Goal: Check status: Check status

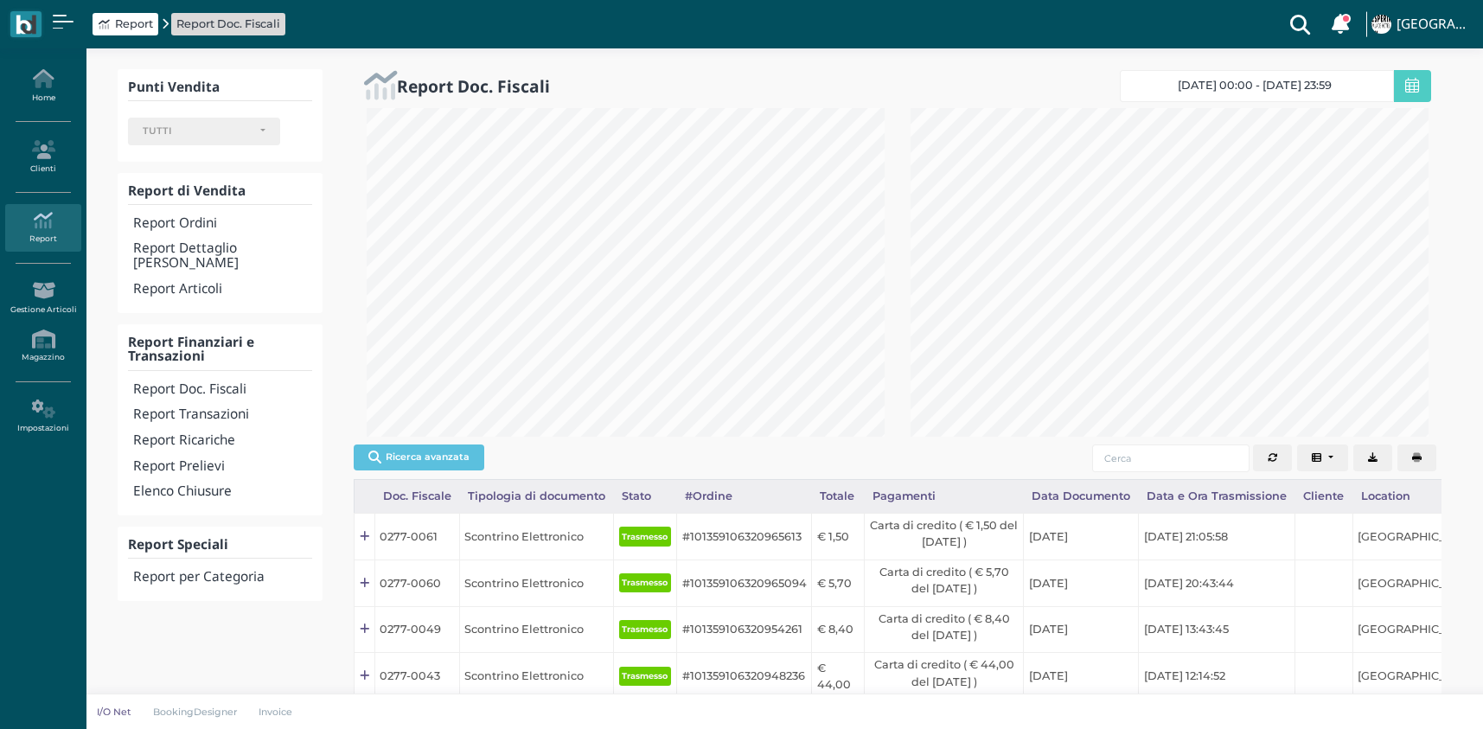
select select
select select "5"
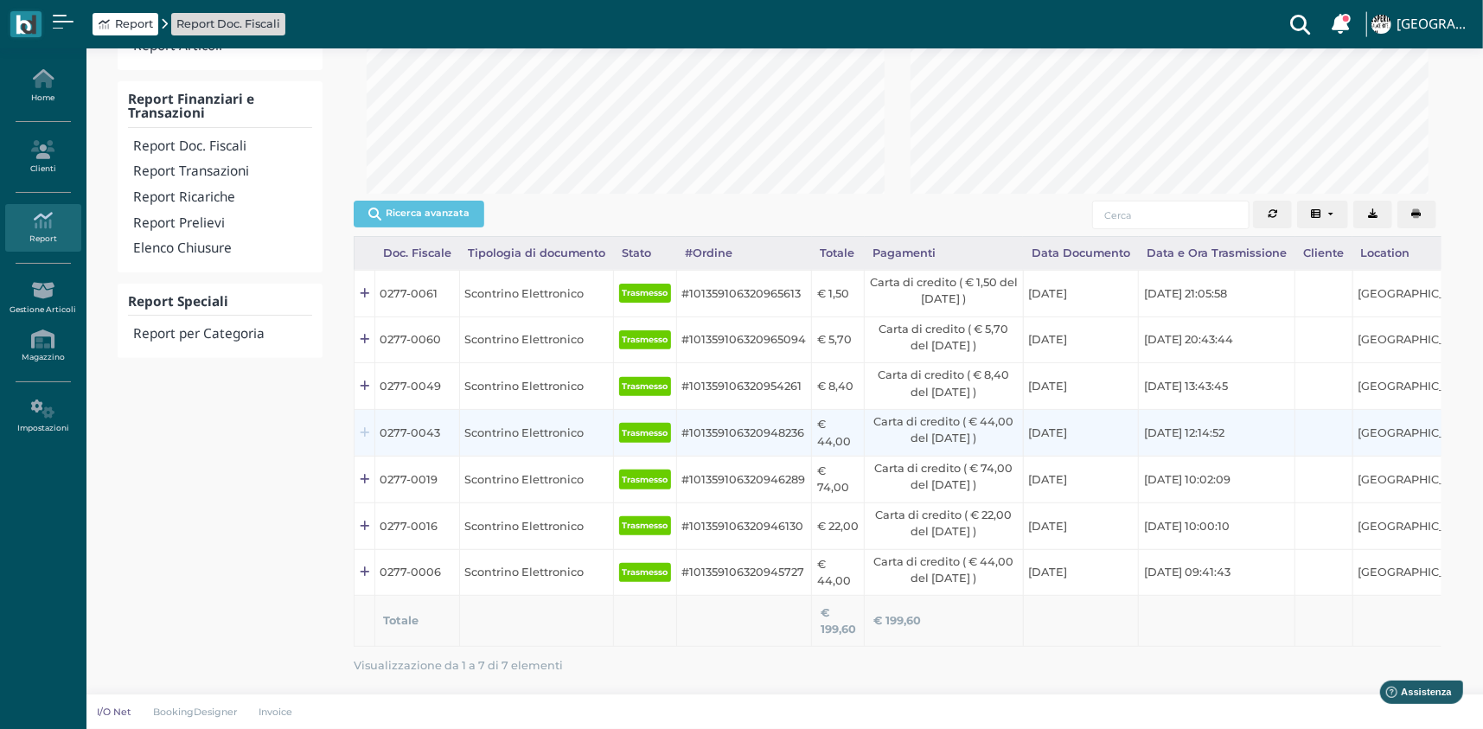
click at [364, 428] on icon at bounding box center [365, 433] width 10 height 11
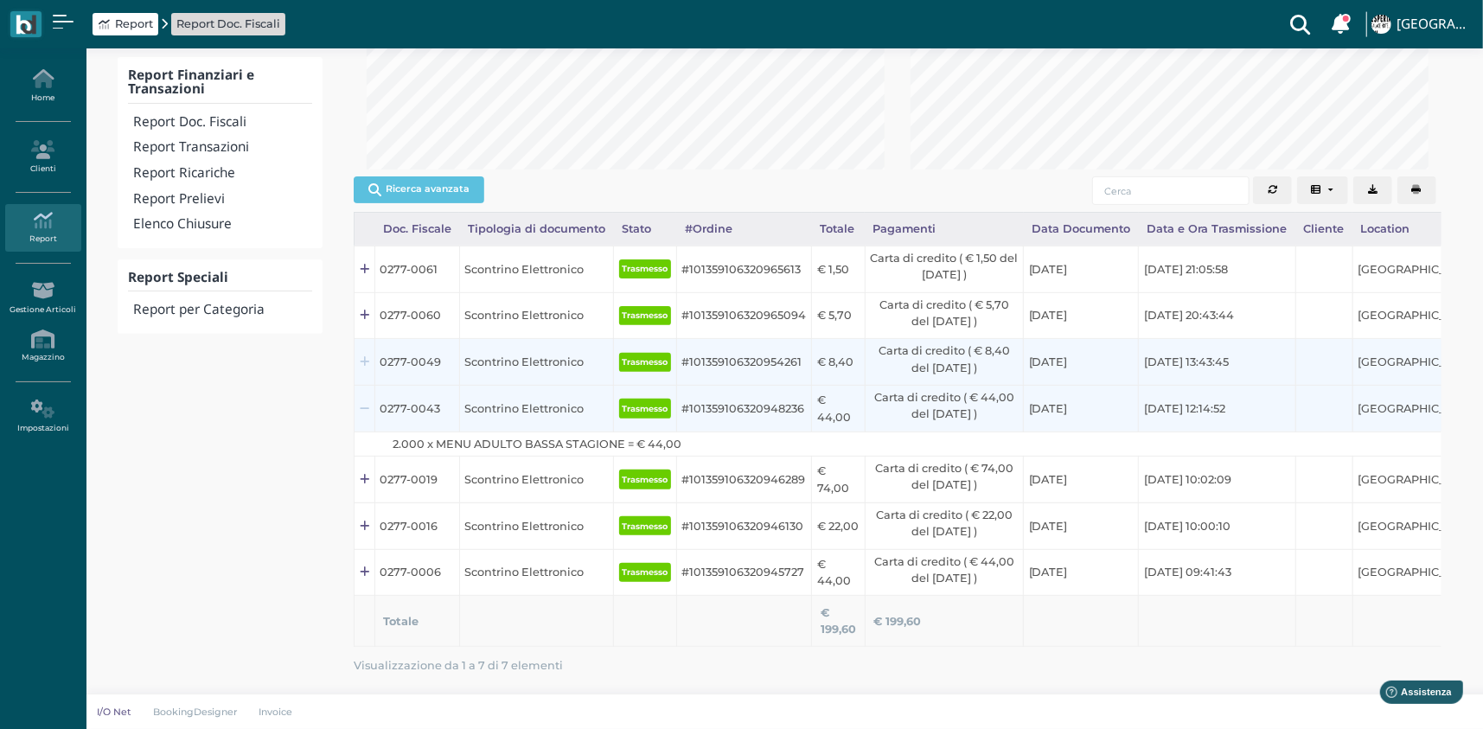
click at [365, 354] on link at bounding box center [365, 362] width 10 height 16
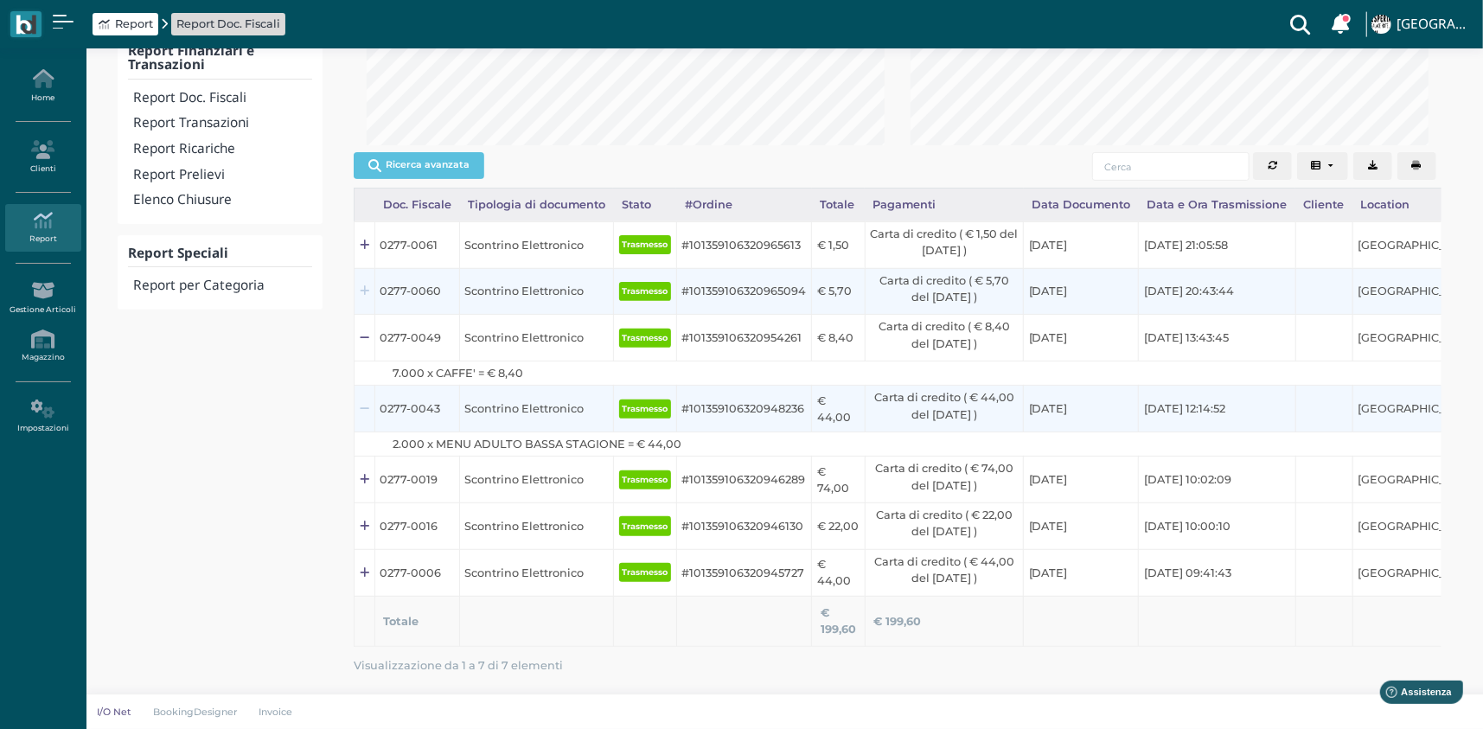
click at [367, 286] on icon at bounding box center [365, 291] width 10 height 11
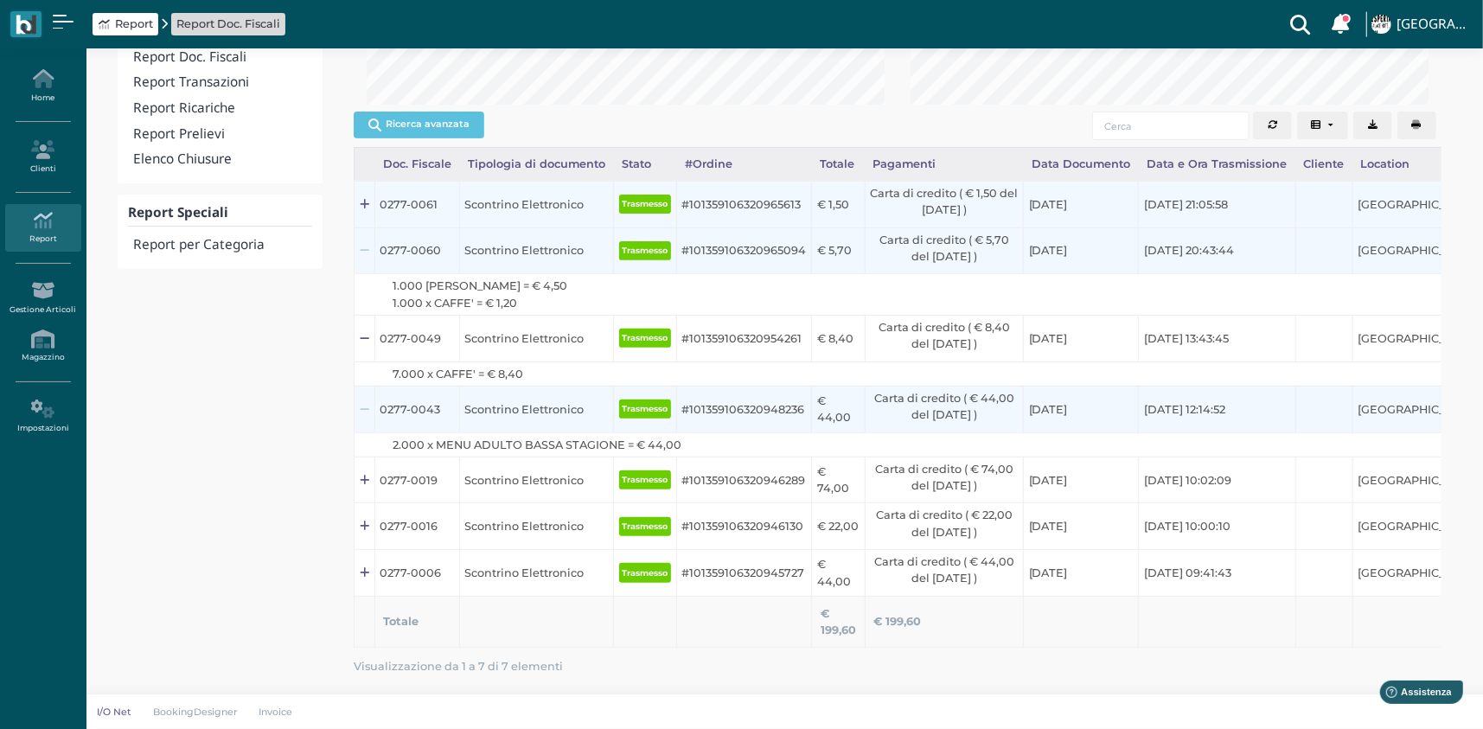
click at [369, 209] on td at bounding box center [364, 204] width 20 height 47
click at [361, 205] on icon at bounding box center [365, 205] width 10 height 11
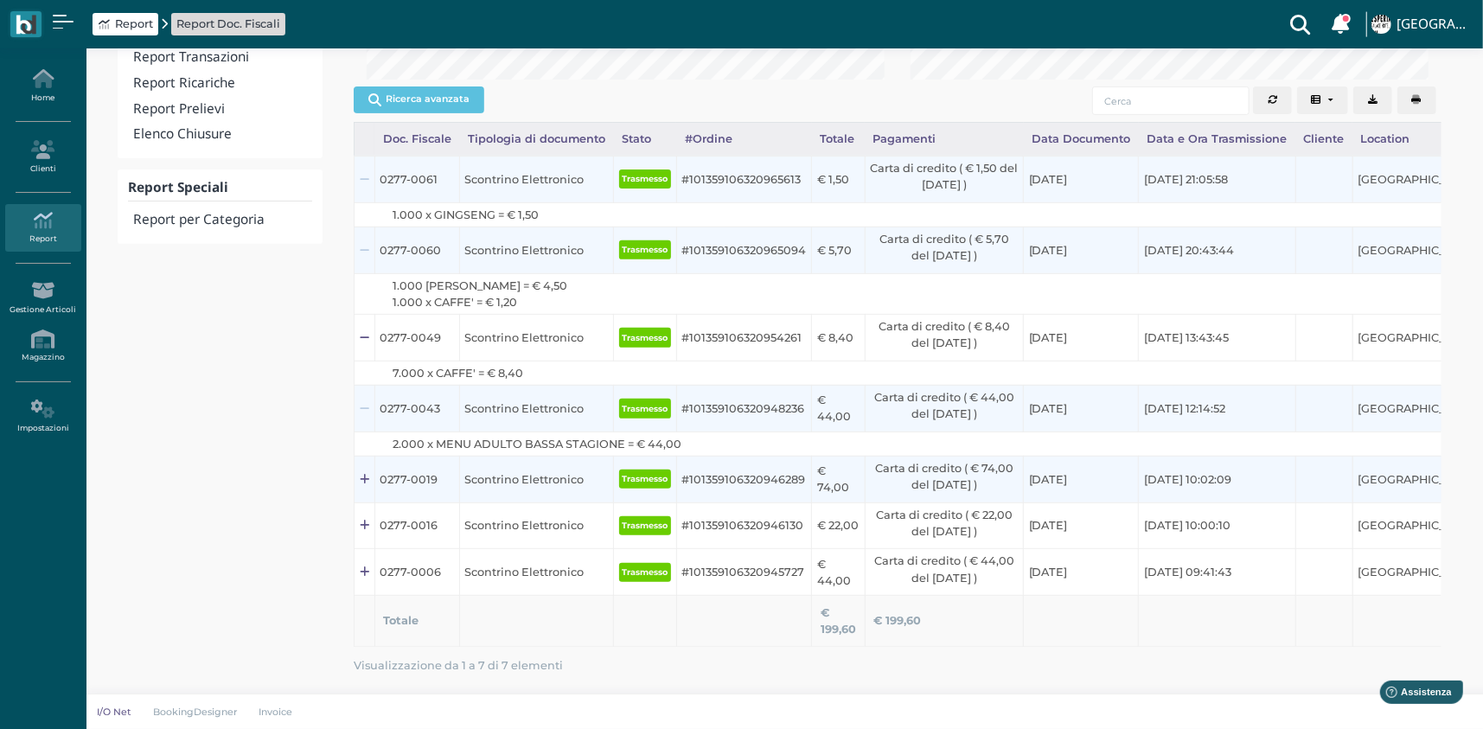
scroll to position [418, 0]
click at [367, 475] on icon at bounding box center [365, 480] width 10 height 11
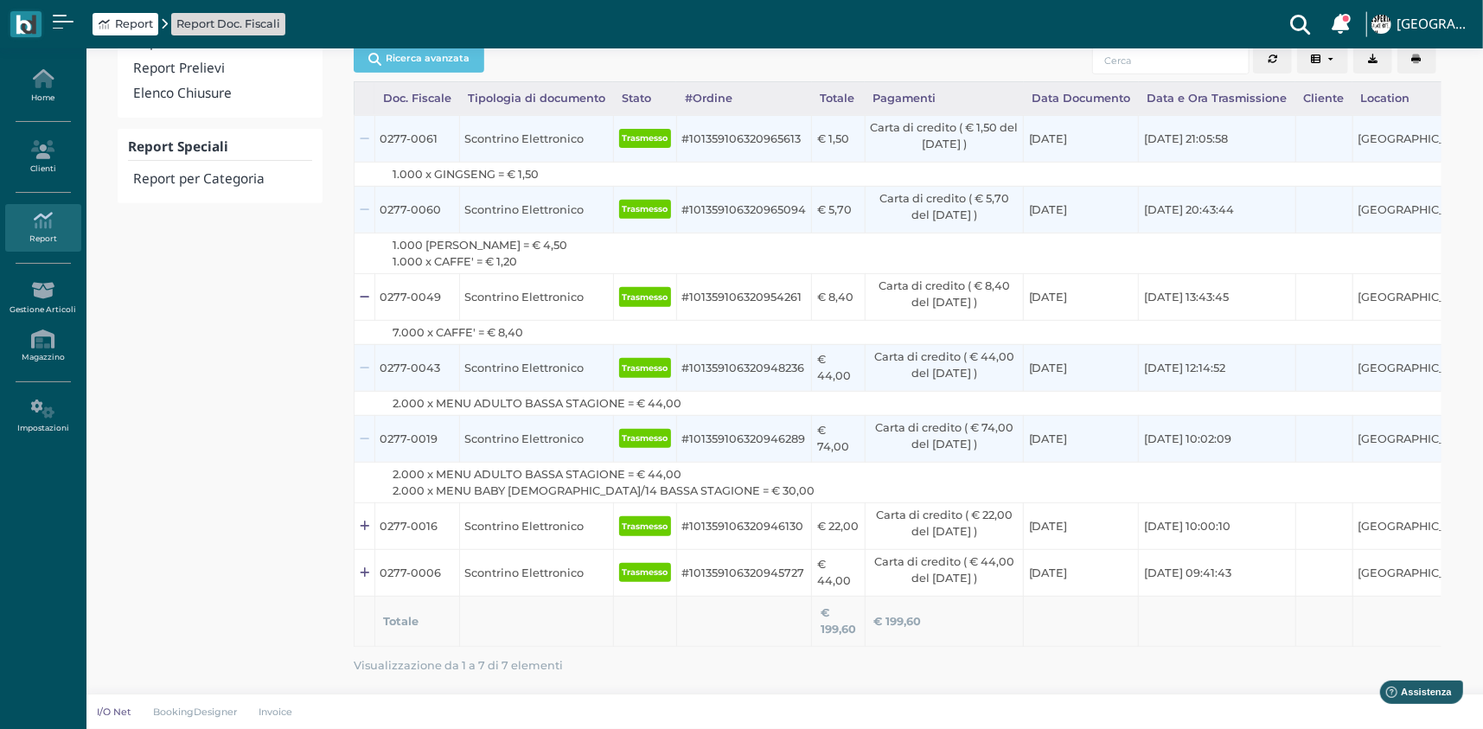
scroll to position [487, 0]
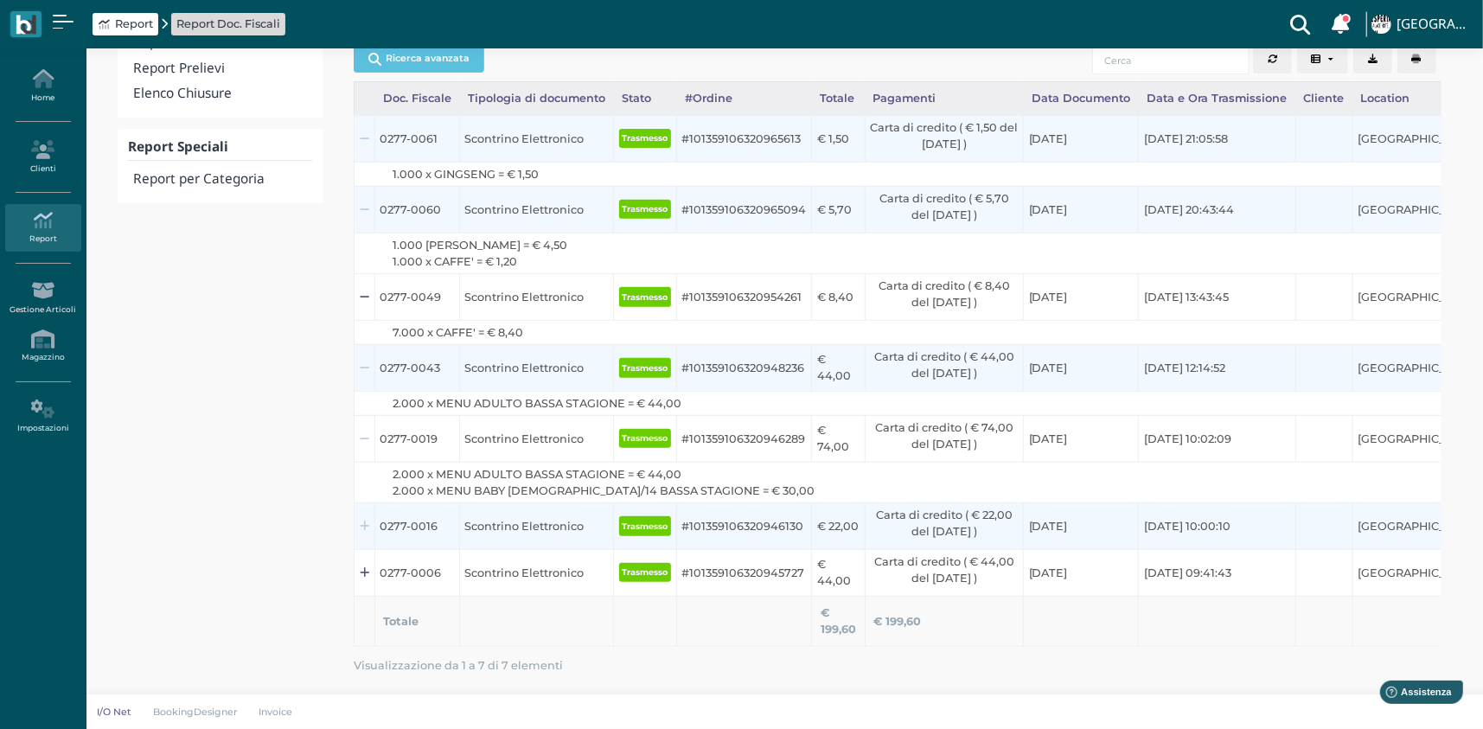
click at [367, 521] on icon at bounding box center [365, 526] width 10 height 11
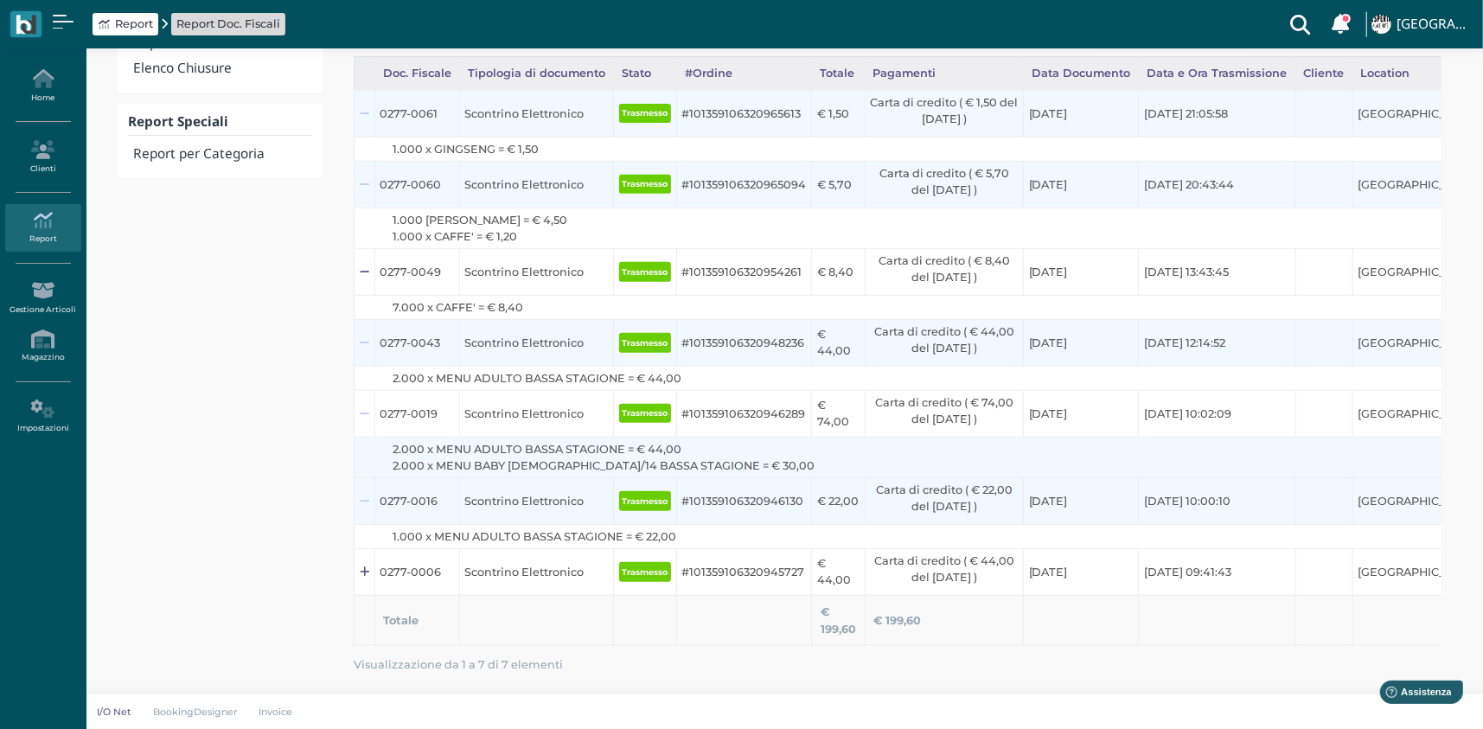
scroll to position [510, 0]
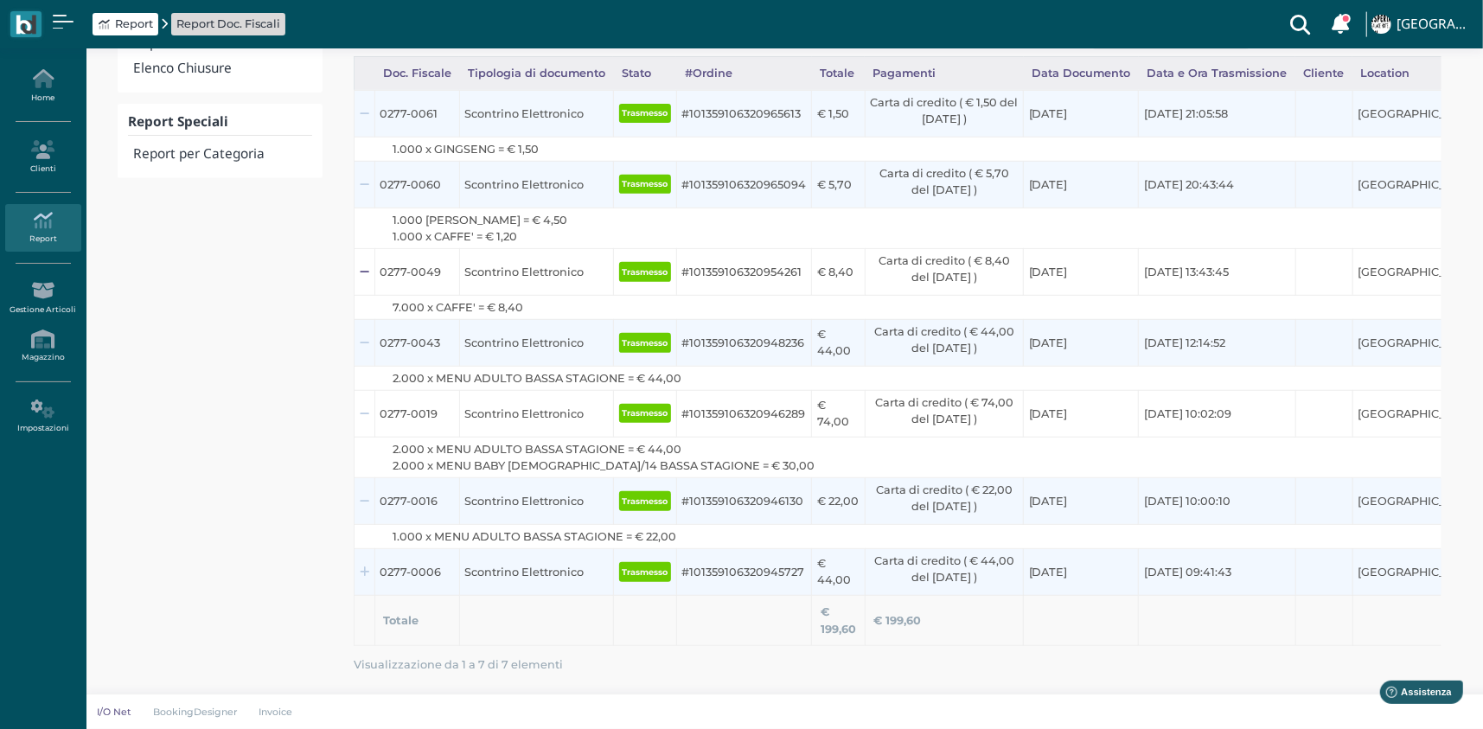
click at [365, 567] on icon at bounding box center [365, 572] width 10 height 11
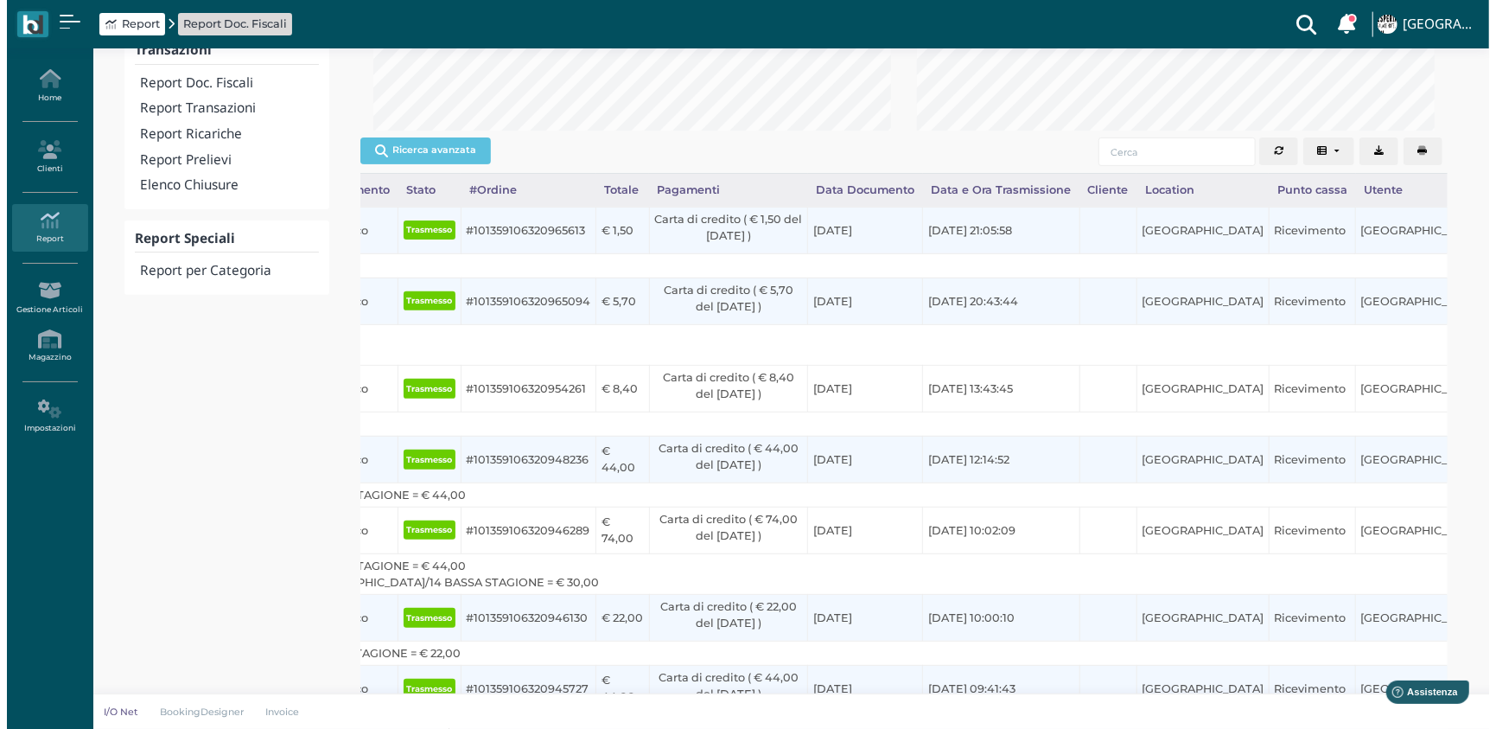
scroll to position [276, 0]
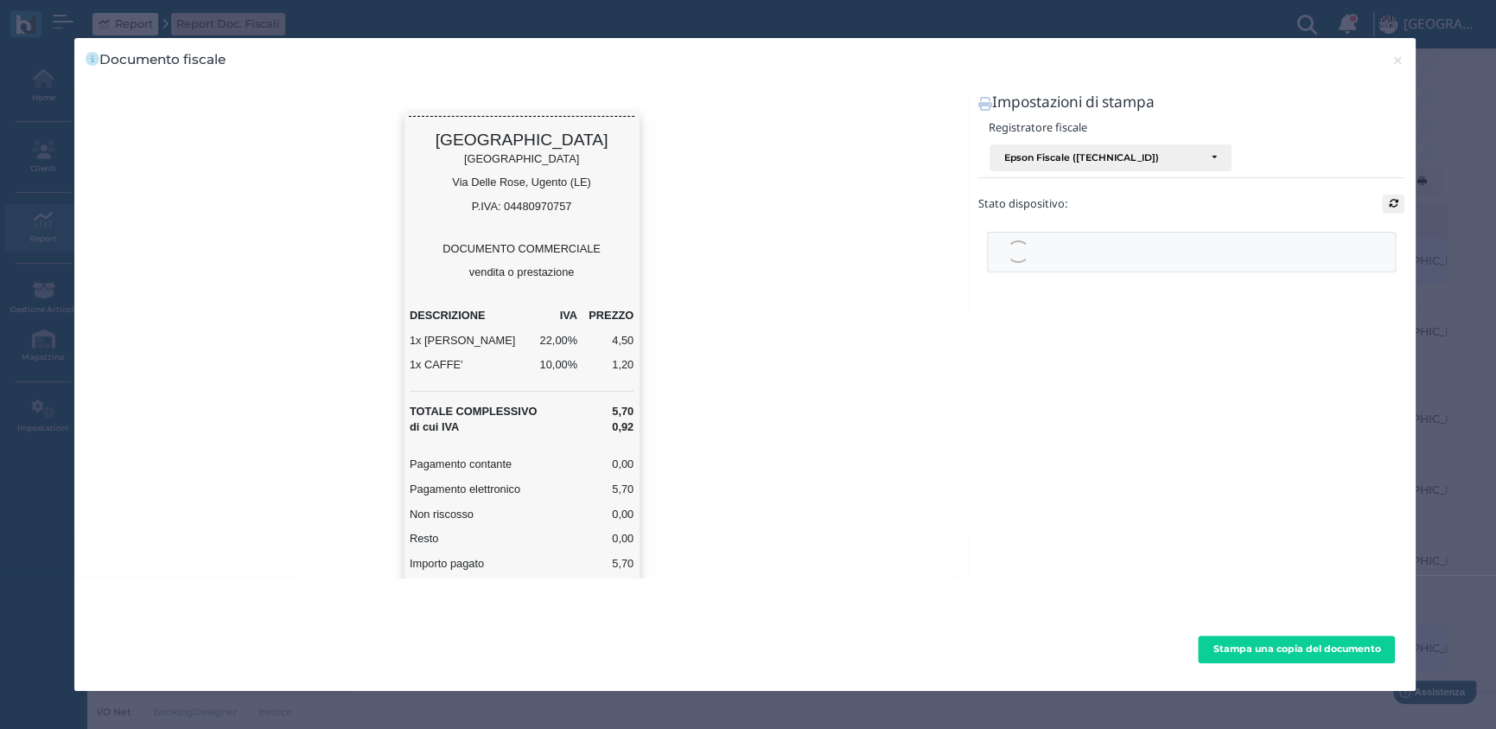
scroll to position [0, 0]
